Goal: Task Accomplishment & Management: Manage account settings

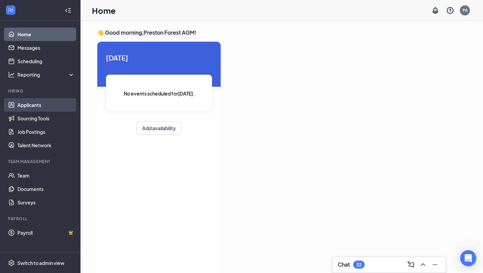
click at [38, 101] on link "Applicants" at bounding box center [45, 104] width 57 height 13
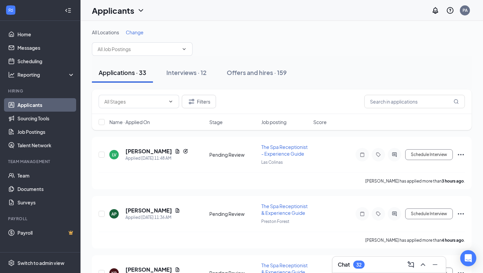
click at [357, 269] on div "Chat 32" at bounding box center [389, 264] width 103 height 11
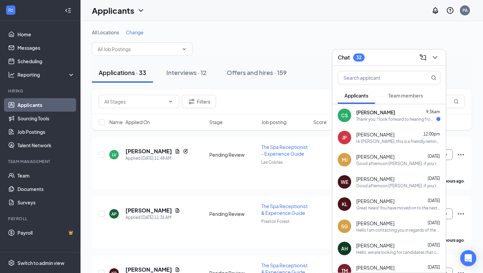
click at [378, 58] on div "Chat 32" at bounding box center [389, 57] width 103 height 10
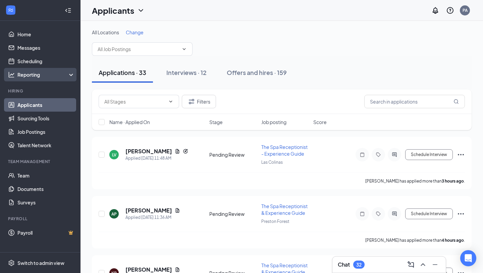
click at [69, 76] on div "Reporting" at bounding box center [46, 74] width 58 height 7
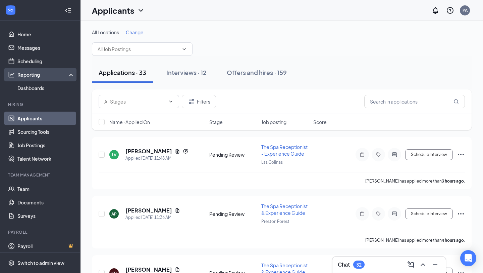
click at [70, 74] on icon at bounding box center [72, 74] width 5 height 0
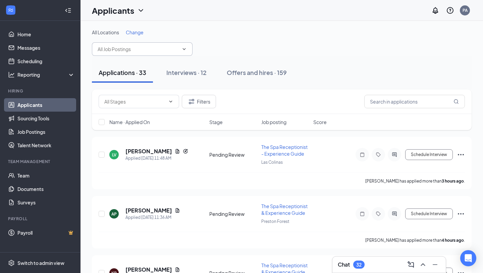
click at [152, 51] on input "text" at bounding box center [138, 48] width 81 height 7
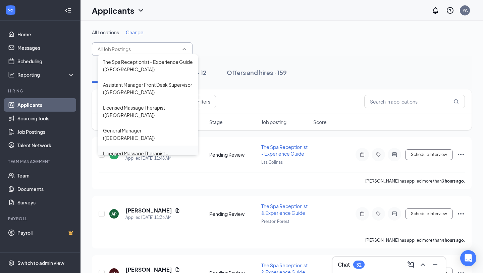
scroll to position [113, 0]
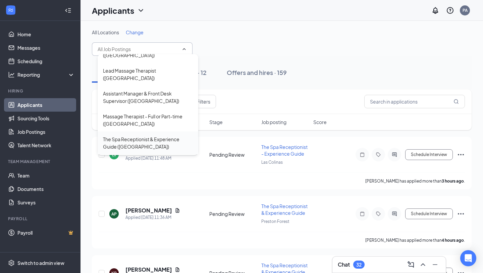
click at [156, 135] on div "The Spa Receptionist & Experience Guide ([GEOGRAPHIC_DATA])" at bounding box center [148, 142] width 90 height 15
type input "The Spa Receptionist & Experience Guide ([GEOGRAPHIC_DATA])"
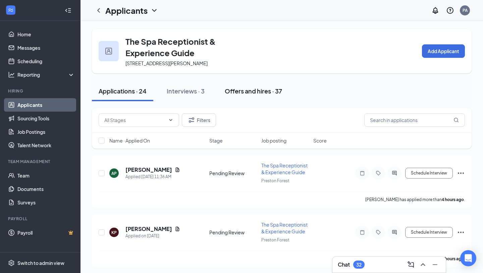
click at [250, 90] on div "Offers and hires · 37" at bounding box center [253, 91] width 57 height 8
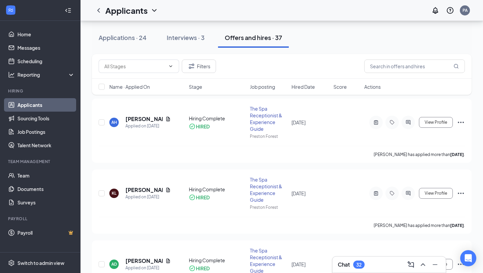
scroll to position [57, 0]
click at [18, 175] on link "Team" at bounding box center [45, 175] width 57 height 13
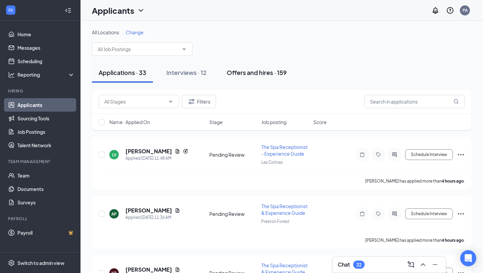
click at [251, 75] on div "Offers and hires · 159" at bounding box center [257, 72] width 60 height 8
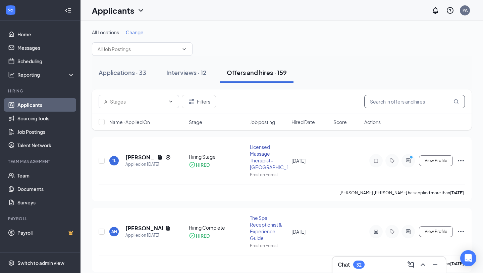
click at [386, 102] on input "text" at bounding box center [415, 101] width 101 height 13
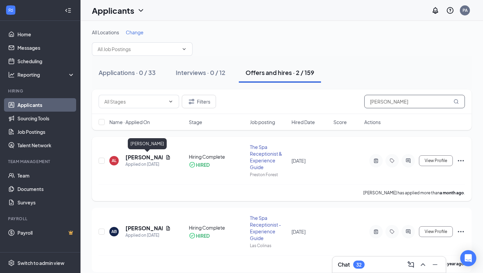
type input "alex"
click at [131, 156] on h5 "[PERSON_NAME]" at bounding box center [144, 156] width 37 height 7
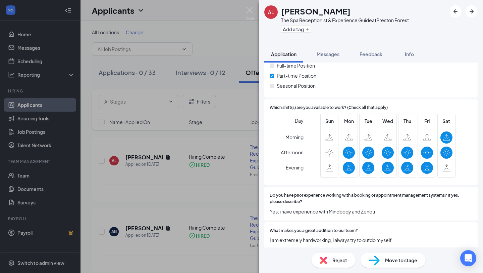
scroll to position [126, 0]
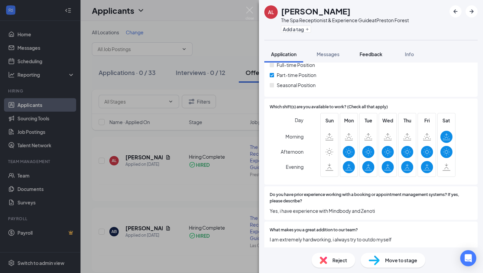
click at [372, 55] on span "Feedback" at bounding box center [371, 54] width 23 height 6
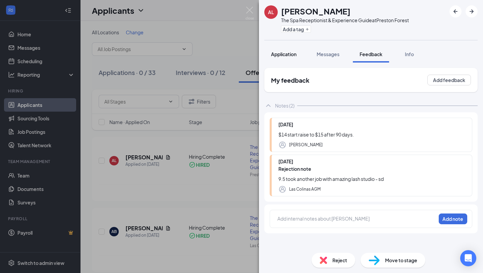
click at [290, 58] on button "Application" at bounding box center [284, 54] width 39 height 17
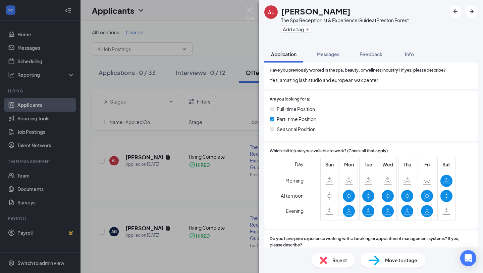
scroll to position [93, 0]
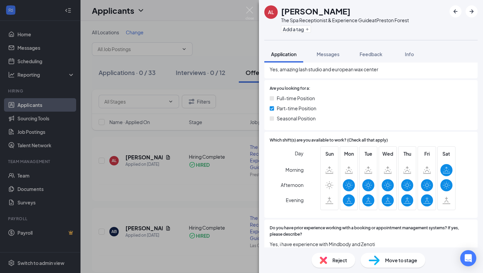
click at [173, 169] on div "AL Alex Lawrence The Spa Receptionist & Experience Guide at Preston Forest Add …" at bounding box center [241, 136] width 483 height 273
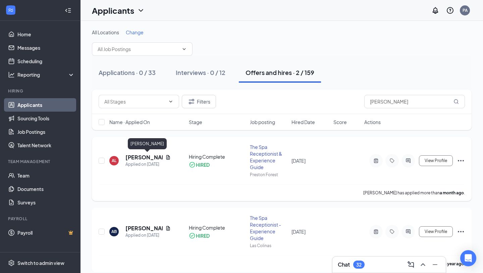
click at [133, 158] on h5 "[PERSON_NAME]" at bounding box center [144, 156] width 37 height 7
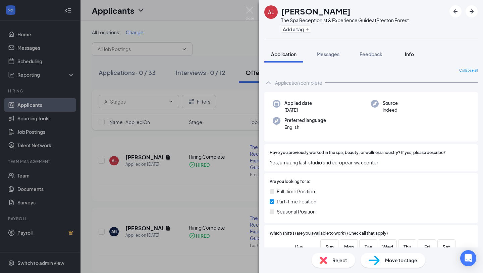
click at [404, 48] on button "Info" at bounding box center [409, 54] width 27 height 17
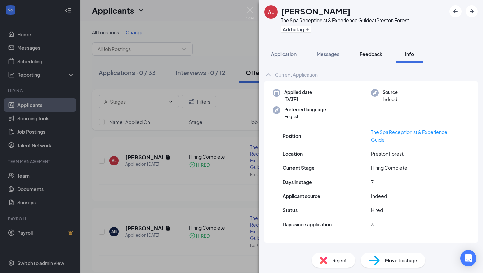
click at [365, 58] on button "Feedback" at bounding box center [371, 54] width 36 height 17
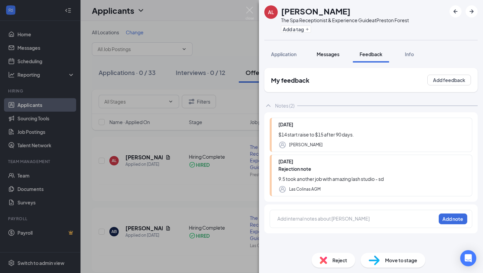
click at [339, 47] on button "Messages" at bounding box center [328, 54] width 36 height 17
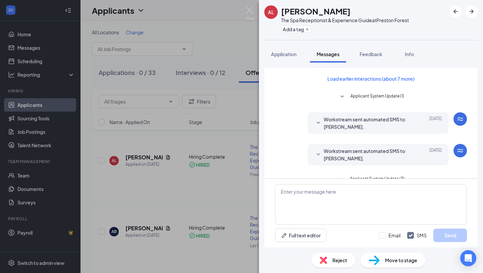
scroll to position [195, 0]
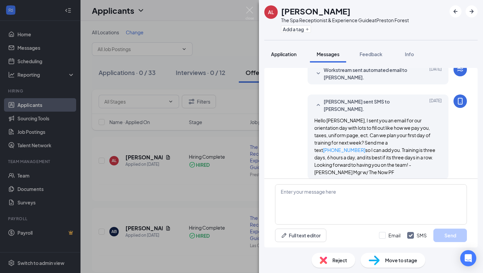
click at [288, 58] on button "Application" at bounding box center [284, 54] width 39 height 17
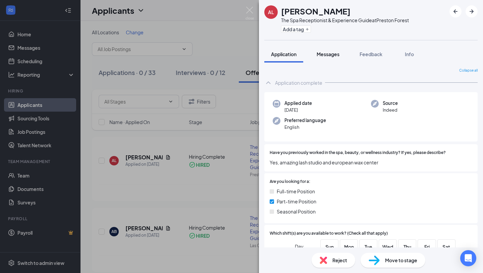
click at [336, 54] on span "Messages" at bounding box center [328, 54] width 23 height 6
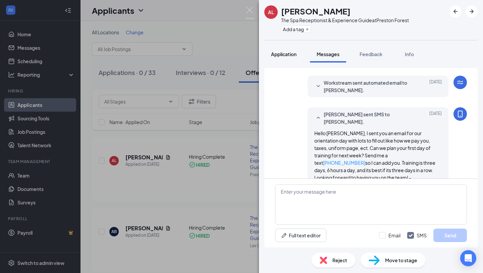
scroll to position [195, 0]
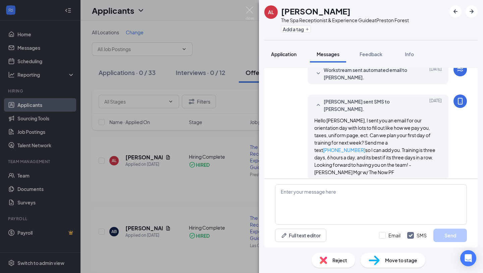
click at [290, 55] on span "Application" at bounding box center [284, 54] width 26 height 6
